Goal: Navigation & Orientation: Find specific page/section

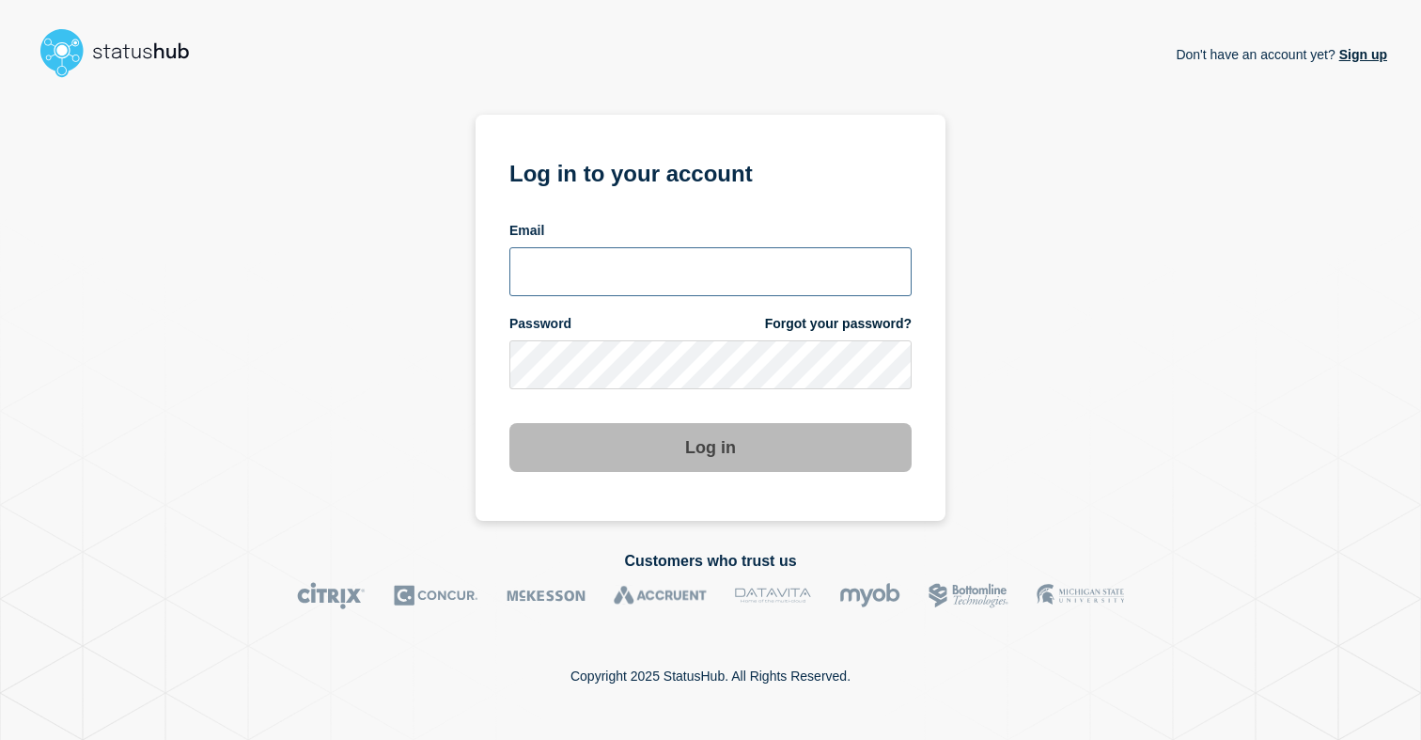
click at [756, 252] on input "email input" at bounding box center [710, 271] width 402 height 49
type input "[PERSON_NAME][EMAIL_ADDRESS][DOMAIN_NAME]"
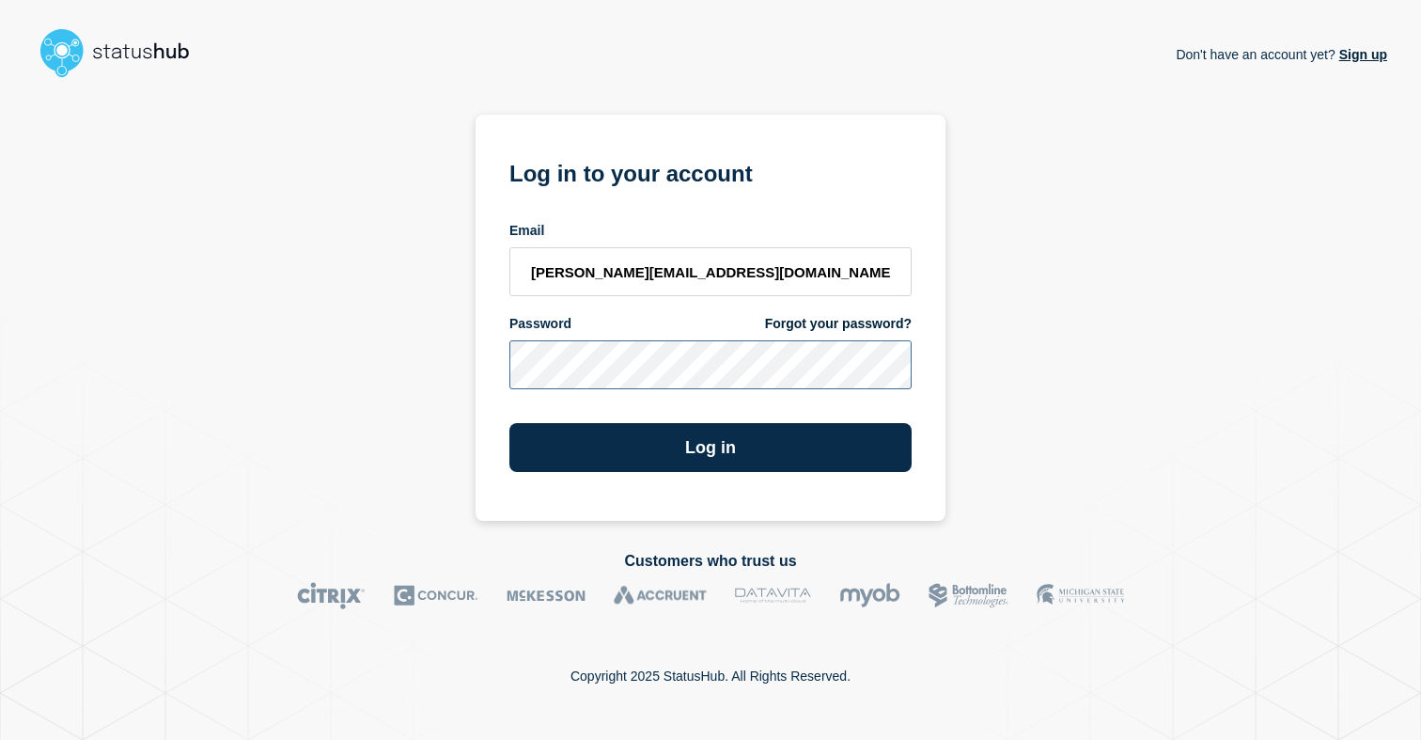
click at [509, 423] on button "Log in" at bounding box center [710, 447] width 402 height 49
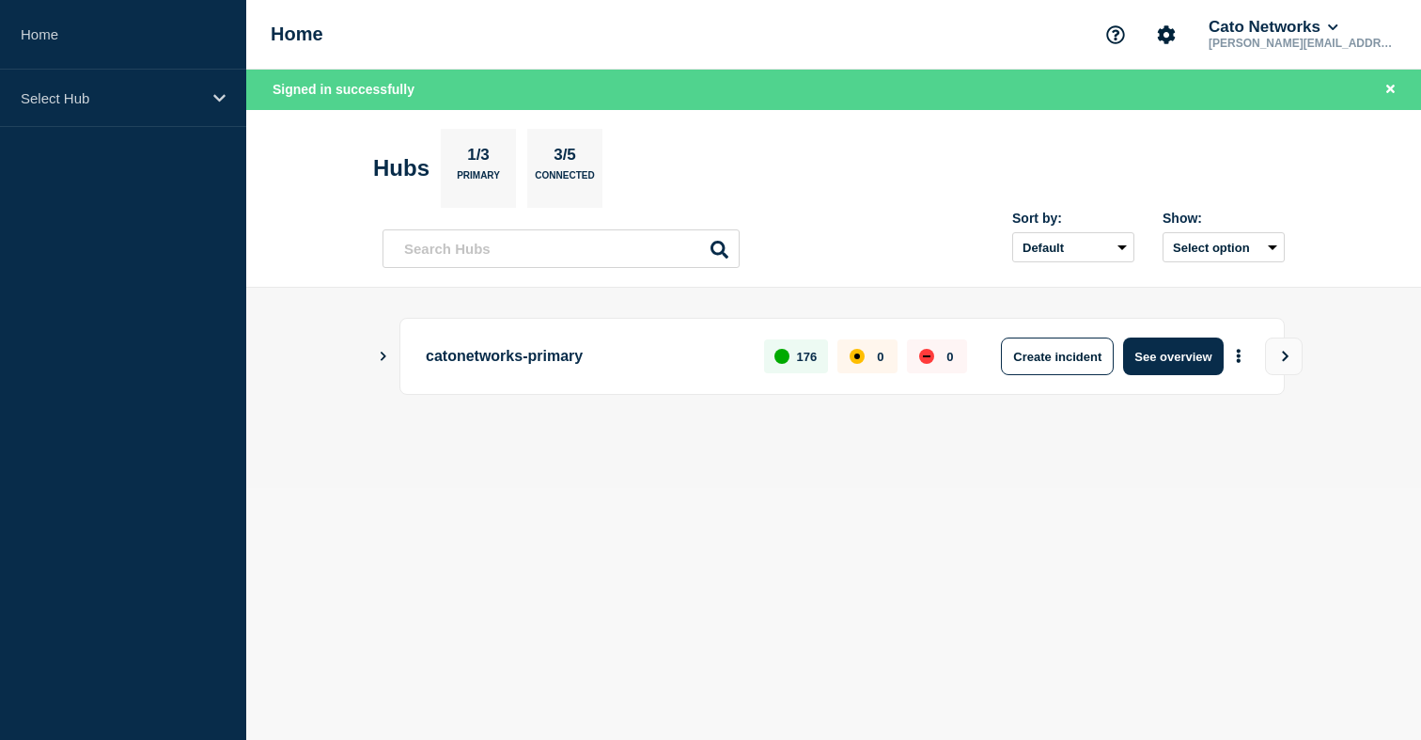
drag, startPoint x: 777, startPoint y: 519, endPoint x: 901, endPoint y: 502, distance: 125.2
click at [777, 519] on body "Home Select Hub Home Cato Networks [PERSON_NAME][EMAIL_ADDRESS][DOMAIN_NAME] Si…" at bounding box center [710, 370] width 1421 height 740
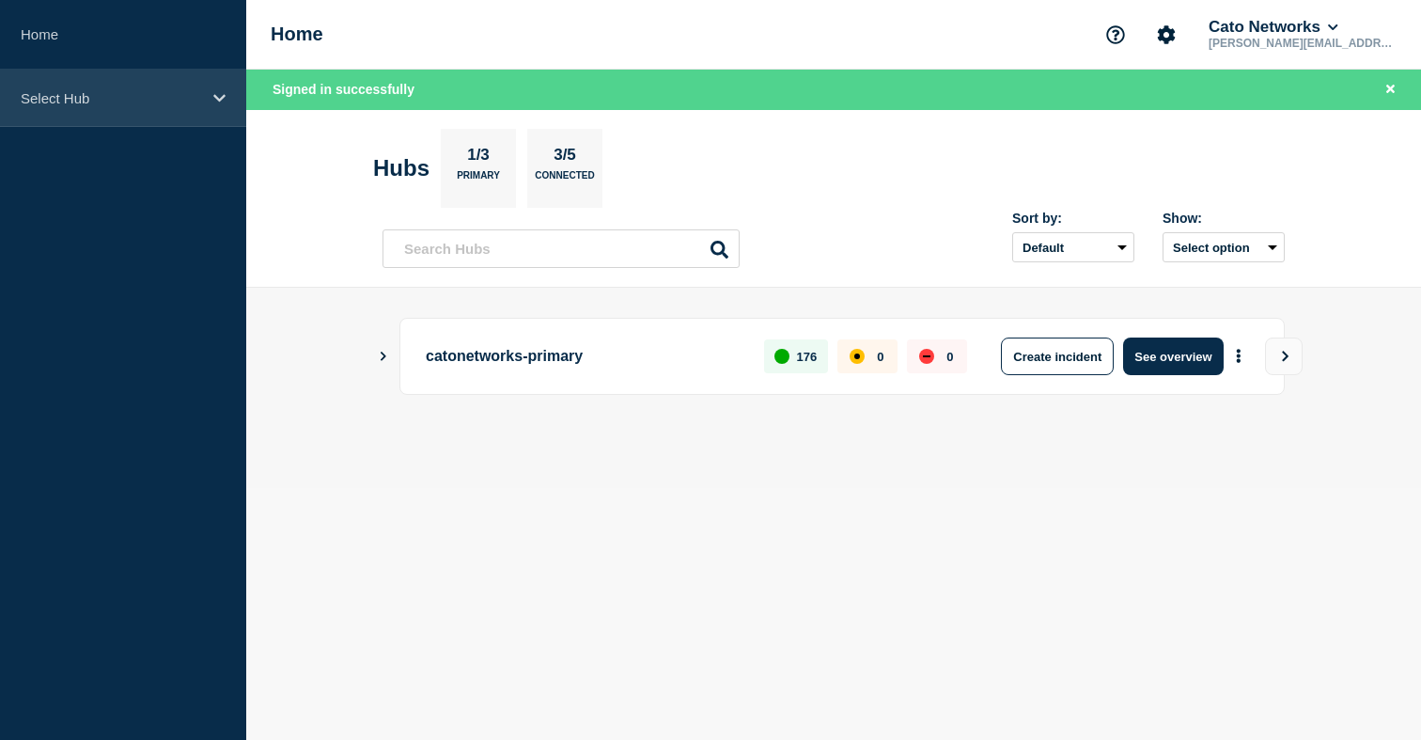
click at [190, 86] on div "Select Hub" at bounding box center [123, 98] width 246 height 57
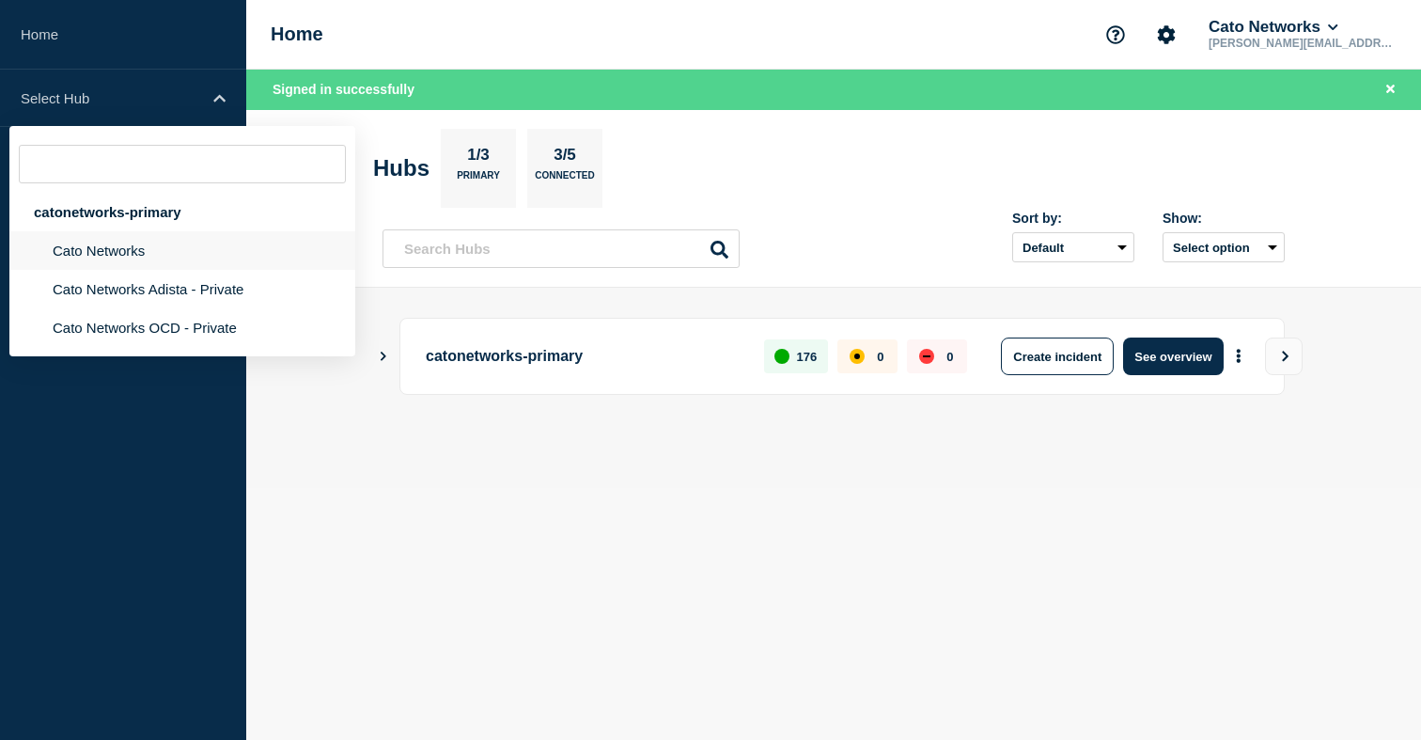
click at [109, 247] on li "Cato Networks" at bounding box center [182, 250] width 346 height 39
